Goal: Task Accomplishment & Management: Manage account settings

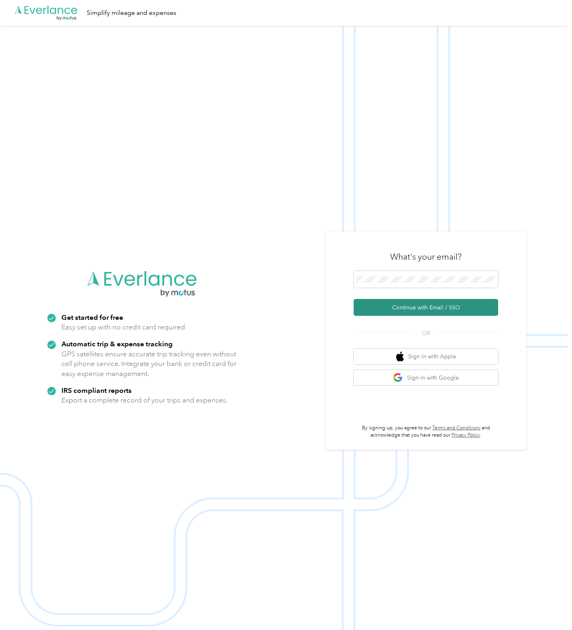
click at [405, 305] on button "Continue with Email / SSO" at bounding box center [425, 307] width 144 height 17
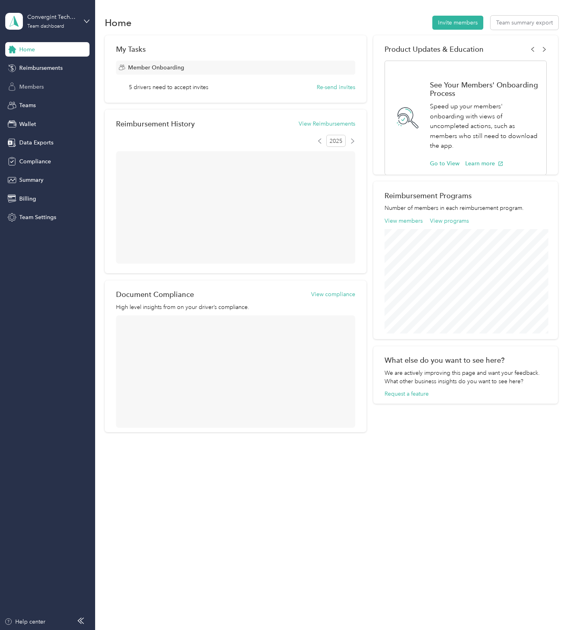
click at [39, 85] on span "Members" at bounding box center [31, 87] width 24 height 8
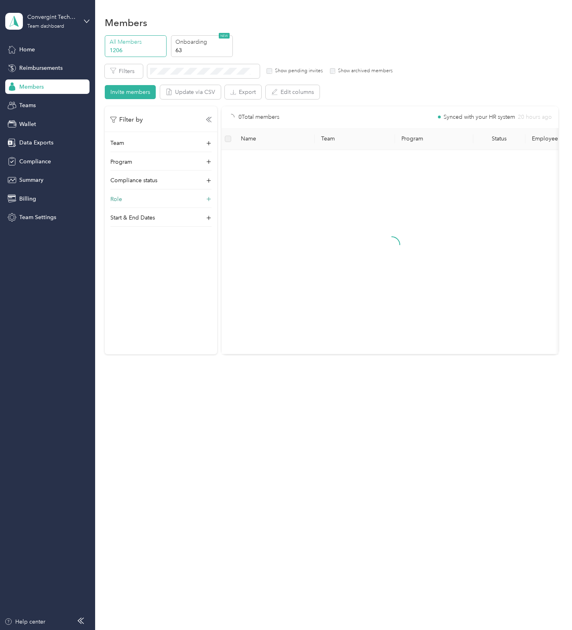
click at [128, 201] on div "Role" at bounding box center [160, 201] width 101 height 13
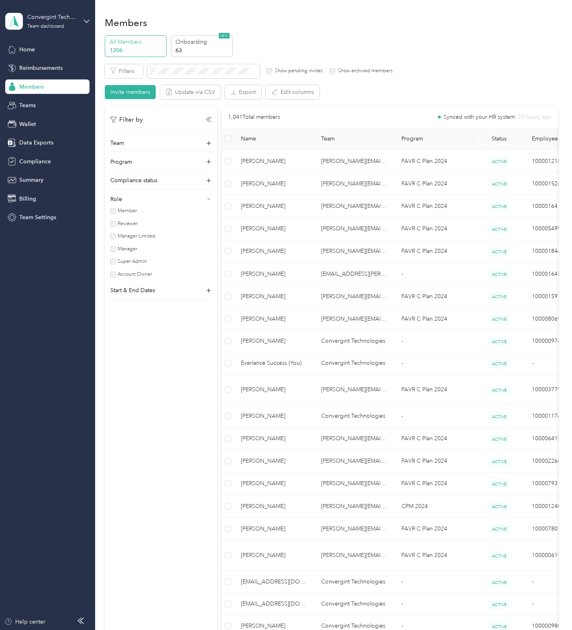
click at [129, 265] on label "Super Admin" at bounding box center [131, 261] width 31 height 7
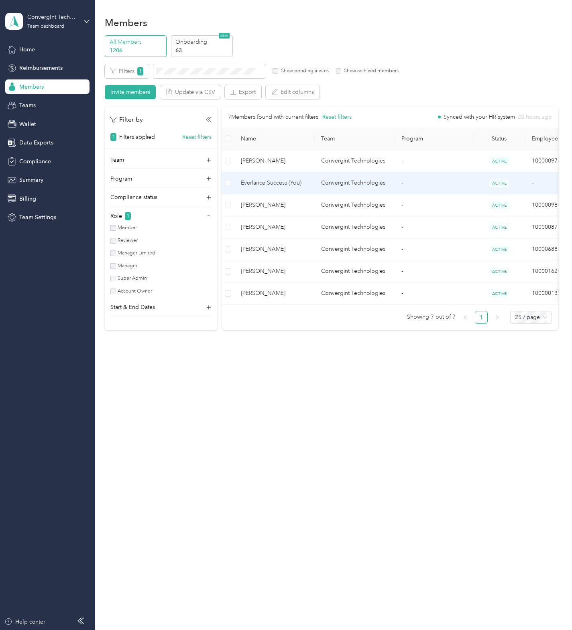
click at [298, 179] on span "Everlance Success (You)" at bounding box center [274, 183] width 67 height 9
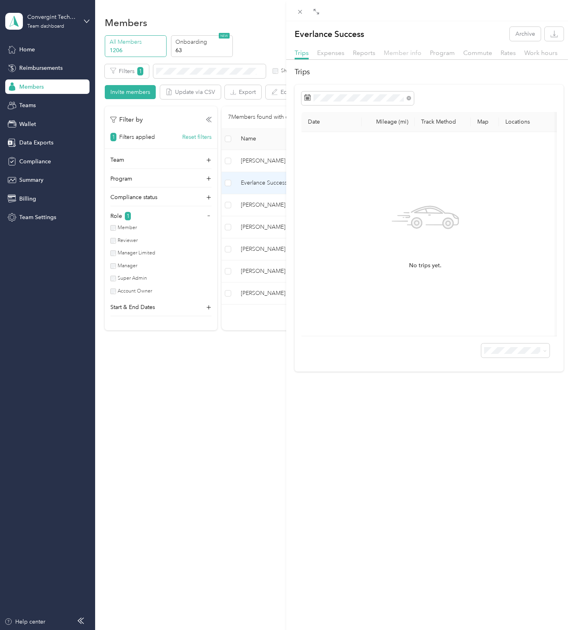
click at [400, 53] on span "Member info" at bounding box center [403, 53] width 38 height 8
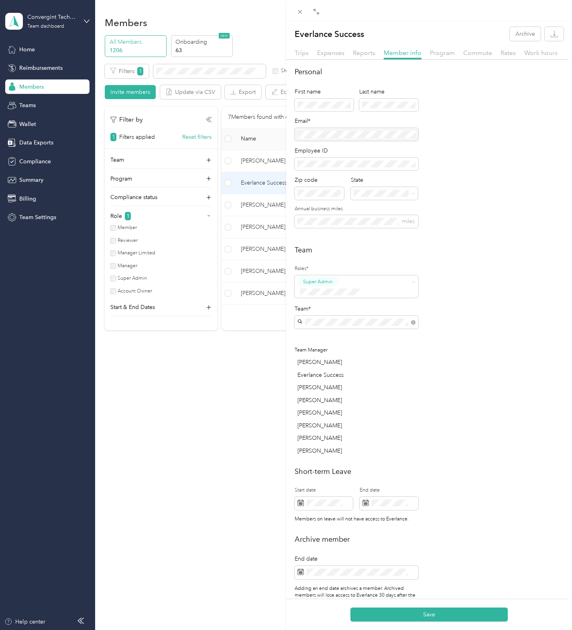
click at [451, 166] on div "Personal First name Last name Email* Employee ID Zip code State Annual business…" at bounding box center [428, 152] width 269 height 171
click at [380, 237] on p "[US_STATE]" at bounding box center [385, 233] width 58 height 8
click at [429, 613] on button "Save" at bounding box center [428, 614] width 157 height 14
click at [445, 51] on span "Program" at bounding box center [442, 53] width 25 height 8
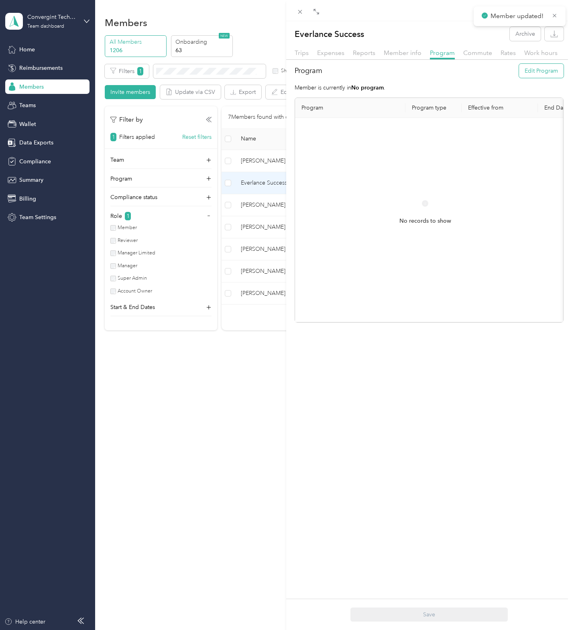
click at [528, 76] on button "Edit Program" at bounding box center [541, 71] width 45 height 14
click at [343, 188] on span "FAVR C Plan 2024 (FAVR)" at bounding box center [339, 191] width 64 height 7
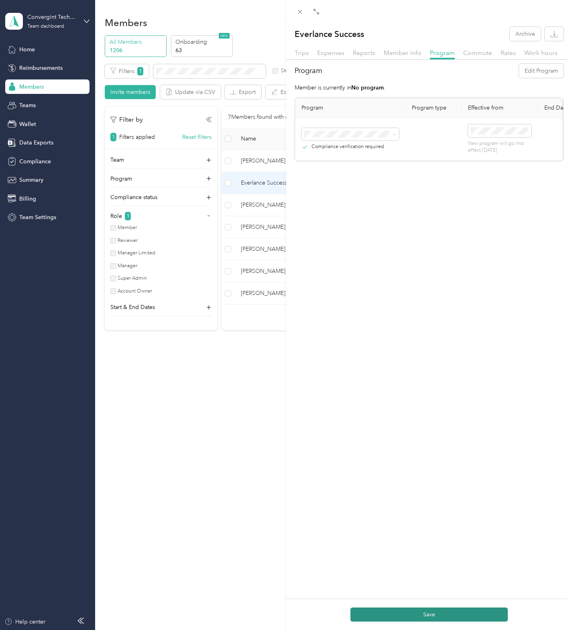
click at [419, 621] on div "Save" at bounding box center [429, 614] width 286 height 31
click at [421, 609] on button "Save" at bounding box center [428, 614] width 157 height 14
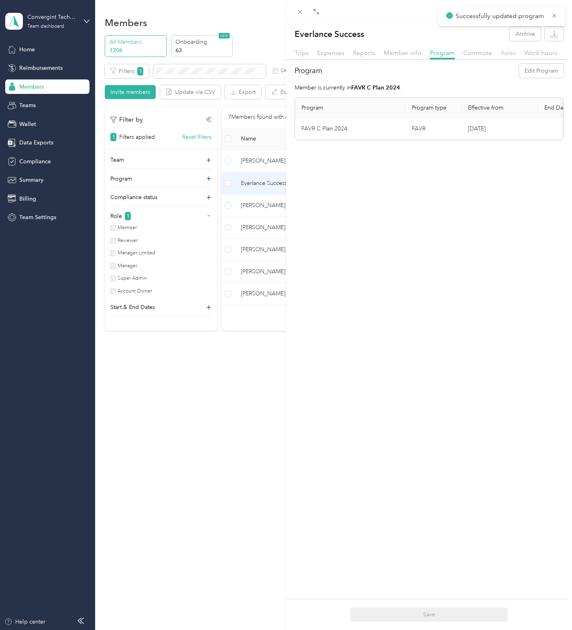
click at [507, 54] on span "Rates" at bounding box center [507, 53] width 15 height 8
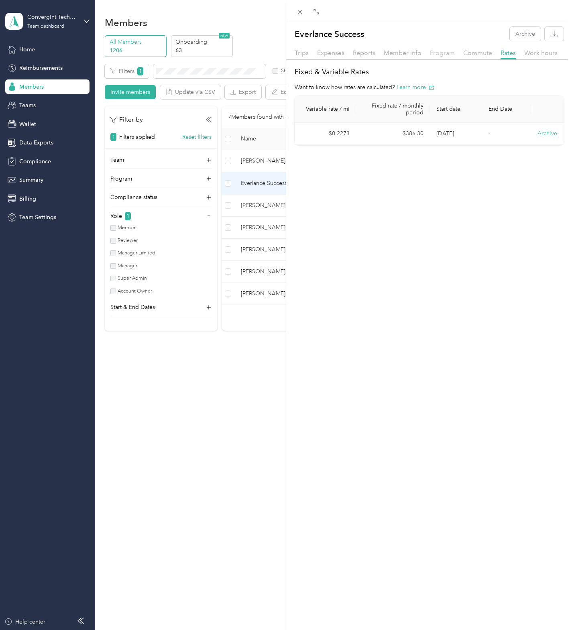
click at [443, 52] on span "Program" at bounding box center [442, 53] width 25 height 8
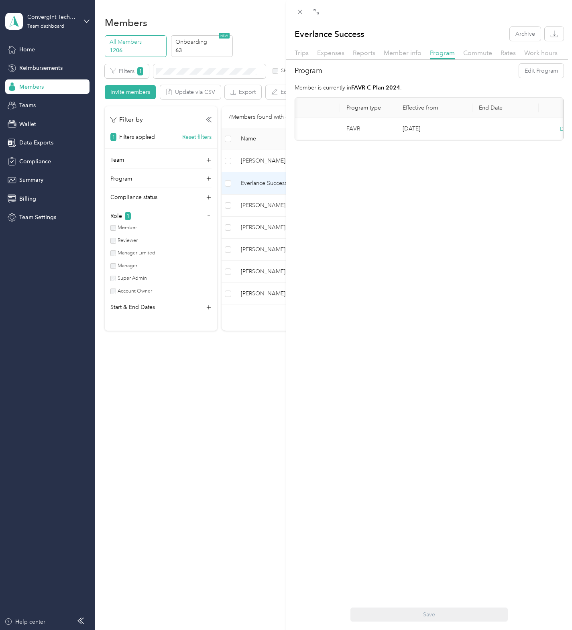
scroll to position [0, 109]
click at [525, 128] on button "Delete" at bounding box center [532, 129] width 17 height 8
click at [481, 136] on button "Yes" at bounding box center [486, 135] width 16 height 13
click at [479, 55] on span "Commute" at bounding box center [477, 53] width 29 height 8
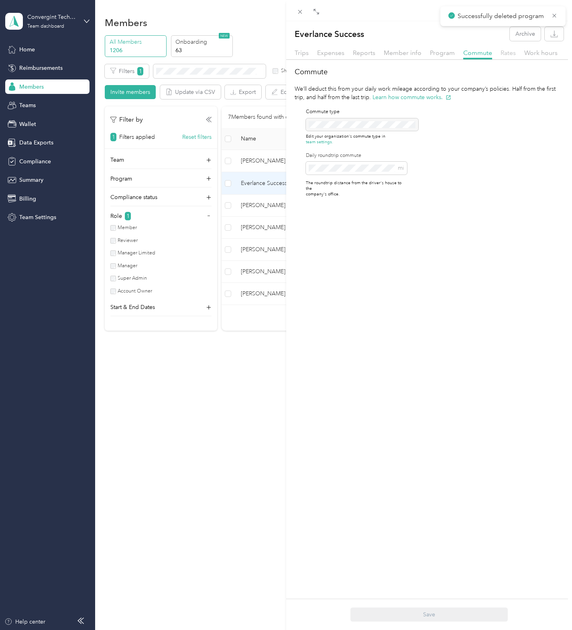
click at [510, 50] on span "Rates" at bounding box center [507, 53] width 15 height 8
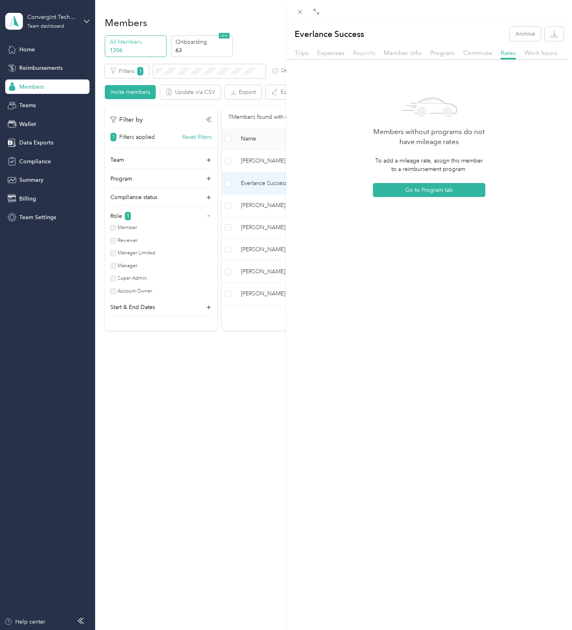
click at [373, 54] on span "Reports" at bounding box center [364, 53] width 22 height 8
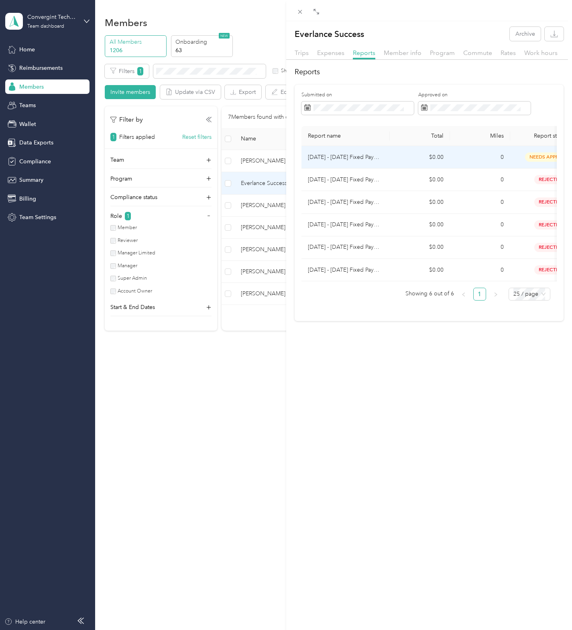
click at [407, 160] on td "$0.00" at bounding box center [420, 157] width 60 height 22
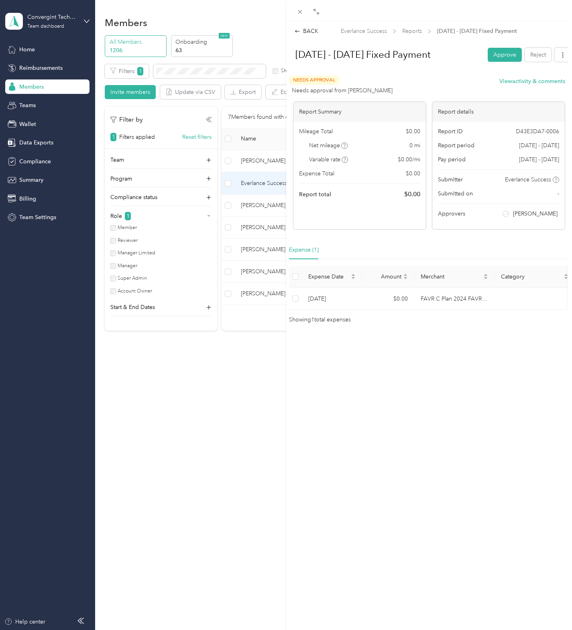
click at [521, 62] on div "[DATE] - [DATE] Fixed Payment Approve Reject" at bounding box center [429, 57] width 284 height 24
click at [526, 60] on button "Reject" at bounding box center [537, 55] width 27 height 14
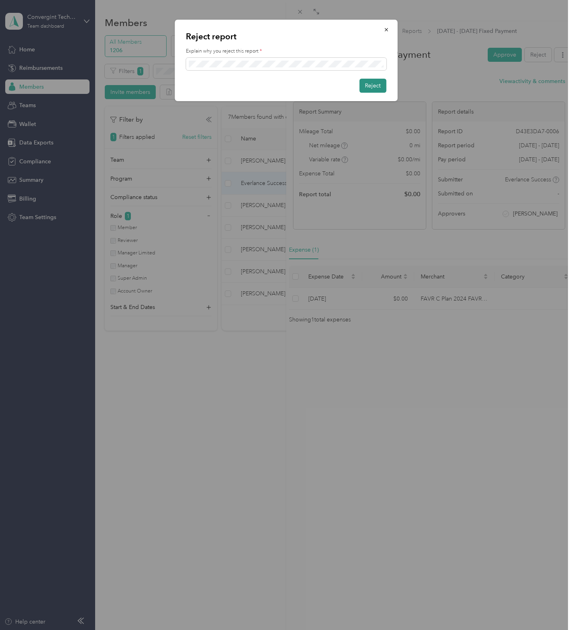
click at [365, 85] on button "Reject" at bounding box center [372, 86] width 27 height 14
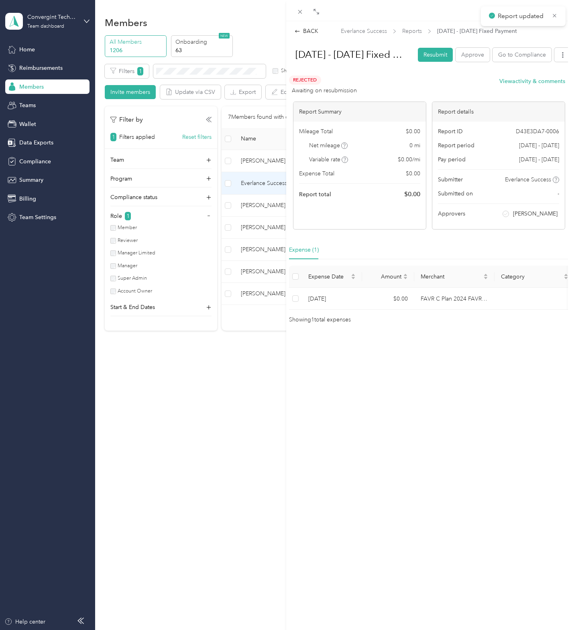
click at [303, 2] on div at bounding box center [429, 10] width 286 height 21
click at [298, 9] on icon at bounding box center [299, 11] width 7 height 7
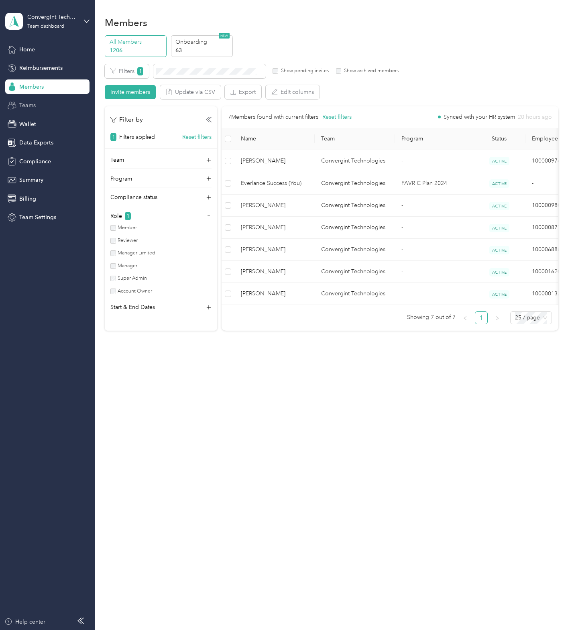
click at [32, 107] on span "Teams" at bounding box center [27, 105] width 16 height 8
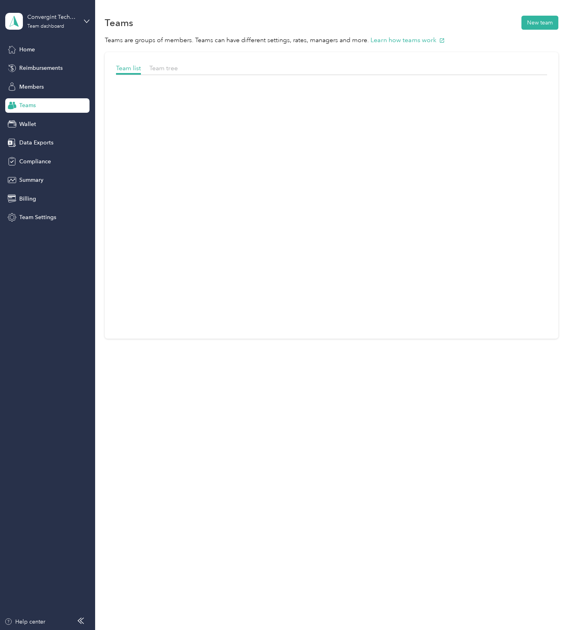
click at [49, 60] on div "Home Reimbursements Members Teams Wallet Data Exports Compliance Summary Billin…" at bounding box center [47, 133] width 84 height 183
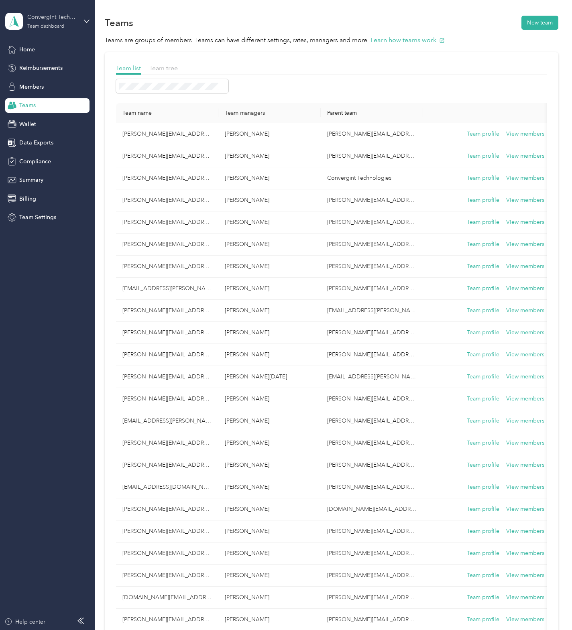
click at [47, 25] on div "Team dashboard" at bounding box center [45, 26] width 37 height 5
click at [35, 101] on div "Log out" at bounding box center [27, 99] width 31 height 8
